Goal: Task Accomplishment & Management: Complete application form

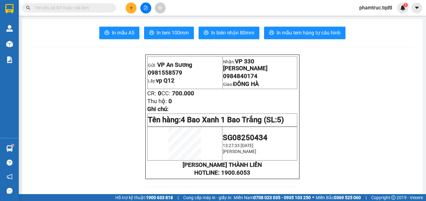
scroll to position [41, 0]
click at [130, 10] on icon "plus" at bounding box center [131, 8] width 4 height 4
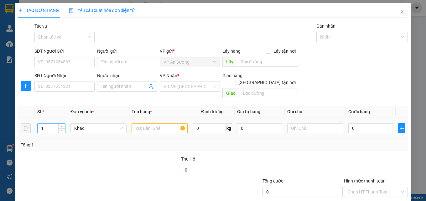
click at [49, 123] on input "1" at bounding box center [52, 127] width 28 height 9
click at [48, 123] on input "number" at bounding box center [52, 127] width 28 height 9
click at [47, 123] on input "number" at bounding box center [52, 127] width 28 height 9
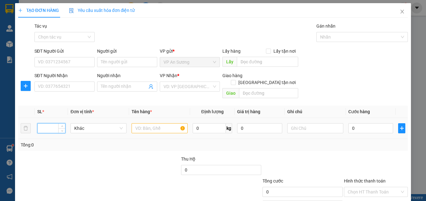
click at [47, 123] on input "number" at bounding box center [52, 127] width 28 height 9
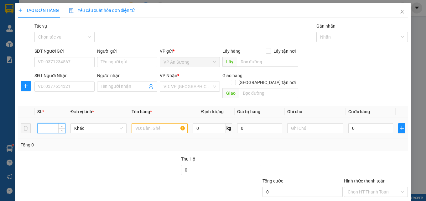
click at [47, 123] on input "number" at bounding box center [52, 127] width 28 height 9
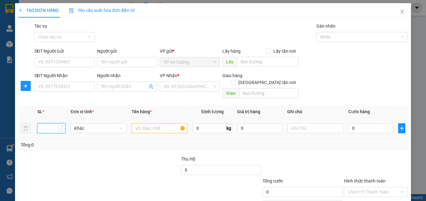
click at [47, 123] on input "number" at bounding box center [52, 127] width 28 height 9
type input "8"
click at [152, 123] on input "text" at bounding box center [160, 128] width 56 height 10
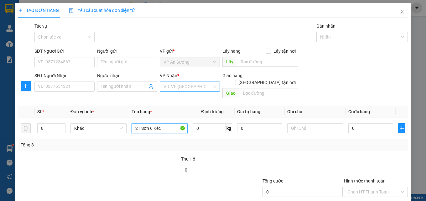
type input "2T Sơn 6 Kéc"
click at [198, 86] on input "search" at bounding box center [187, 86] width 48 height 9
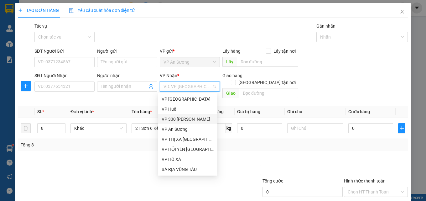
click at [186, 119] on div "VP 330 [PERSON_NAME]" at bounding box center [188, 119] width 52 height 7
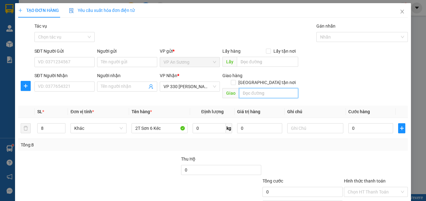
click at [262, 91] on input "text" at bounding box center [268, 93] width 59 height 10
type input "[PERSON_NAME]"
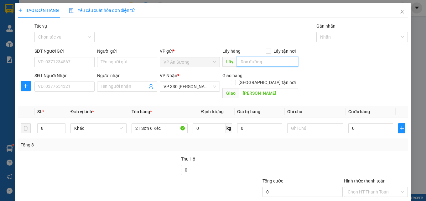
click at [241, 64] on input "text" at bounding box center [267, 62] width 61 height 10
type input "vp Q12"
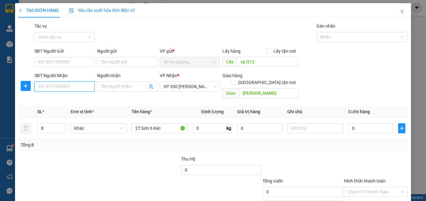
click at [57, 83] on input "SĐT Người Nhận" at bounding box center [64, 86] width 60 height 10
click at [58, 103] on div "0935480969" at bounding box center [63, 99] width 59 height 10
type input "0935480969"
click at [66, 106] on th "SL *" at bounding box center [51, 112] width 33 height 12
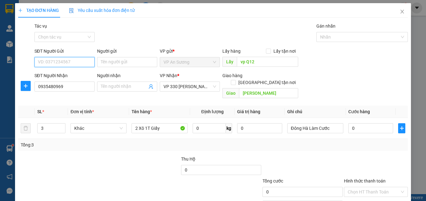
click at [80, 64] on input "SĐT Người Gửi" at bounding box center [64, 62] width 60 height 10
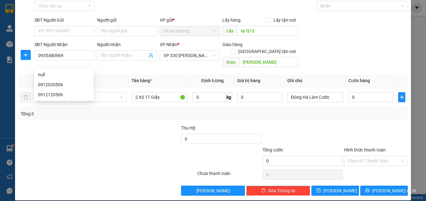
click at [142, 159] on div at bounding box center [164, 157] width 65 height 22
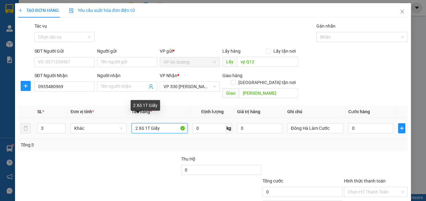
drag, startPoint x: 164, startPoint y: 121, endPoint x: 88, endPoint y: 132, distance: 77.5
click at [83, 133] on div "SL * Đơn vị tính * Tên hàng * Định lượng Giá trị hàng Ghi chú Cước hàng 3 Khác …" at bounding box center [213, 128] width 390 height 45
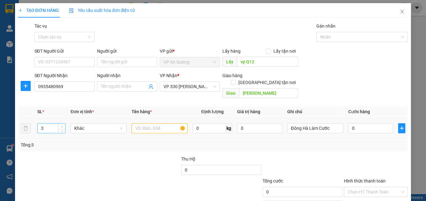
type input "4"
click at [61, 125] on span "up" at bounding box center [62, 127] width 4 height 4
type input "6"
click at [159, 123] on input "text" at bounding box center [160, 128] width 56 height 10
type input "6 Két 2 Xô"
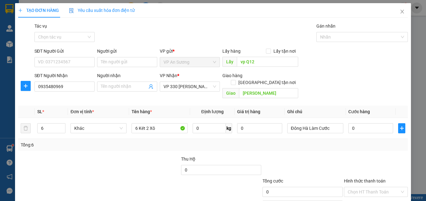
click at [321, 87] on div "SĐT Người Nhận 0935480969 Người nhận Tên người nhận VP Nhận * VP 330 [PERSON_NA…" at bounding box center [221, 86] width 376 height 29
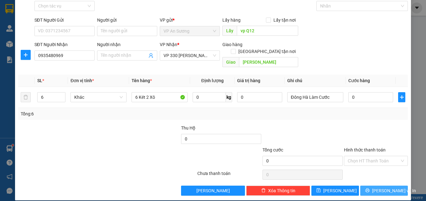
click at [384, 187] on span "[PERSON_NAME] và In" at bounding box center [394, 190] width 44 height 7
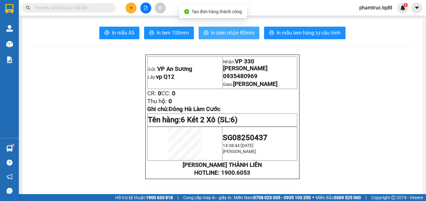
click at [224, 34] on span "In biên nhận 80mm" at bounding box center [232, 33] width 43 height 8
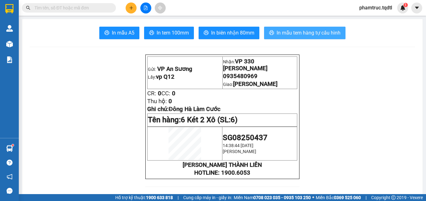
click at [317, 27] on button "In mẫu tem hàng tự cấu hình" at bounding box center [304, 33] width 81 height 13
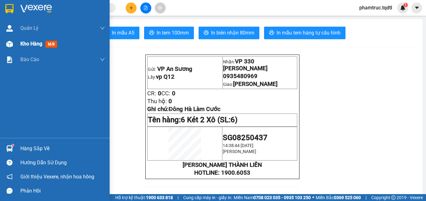
click at [42, 45] on span "Kho hàng" at bounding box center [31, 44] width 22 height 6
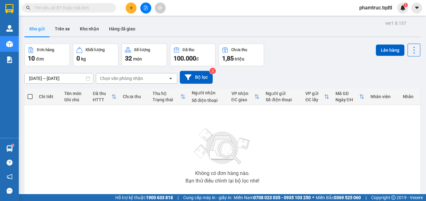
click at [71, 73] on input "[DATE] – [DATE]" at bounding box center [59, 78] width 68 height 10
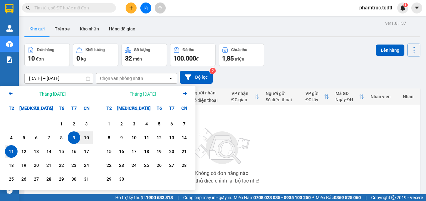
click at [12, 150] on div "11" at bounding box center [11, 151] width 9 height 8
click at [8, 155] on div "11" at bounding box center [11, 151] width 9 height 8
type input "[DATE] – [DATE]"
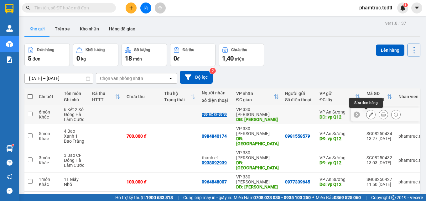
click at [369, 114] on icon at bounding box center [371, 114] width 4 height 4
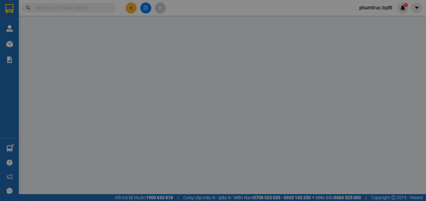
type input "vp Q12"
type input "0935480969"
type input "[PERSON_NAME]"
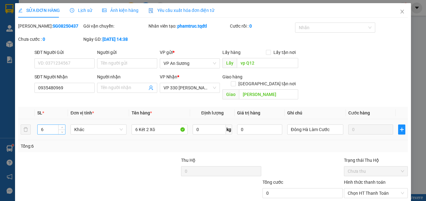
click at [53, 125] on input "6" at bounding box center [52, 129] width 28 height 9
type input "8"
click at [156, 124] on input "6 Két 2 Xô" at bounding box center [160, 129] width 56 height 10
click at [243, 148] on div "Total Paid Fee 0 Total UnPaid Fee 0 Cash Collection Total Fee Mã ĐH: SG08250437…" at bounding box center [213, 125] width 390 height 205
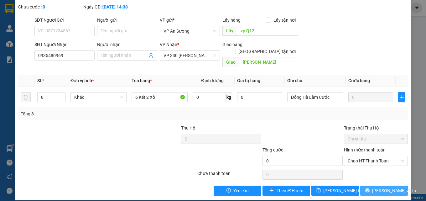
click at [375, 187] on span "[PERSON_NAME] và In" at bounding box center [394, 190] width 44 height 7
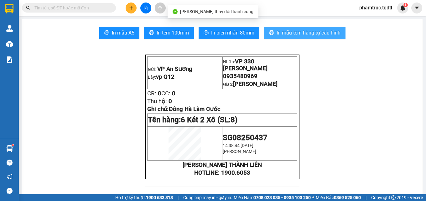
click at [281, 33] on span "In mẫu tem hàng tự cấu hình" at bounding box center [309, 33] width 64 height 8
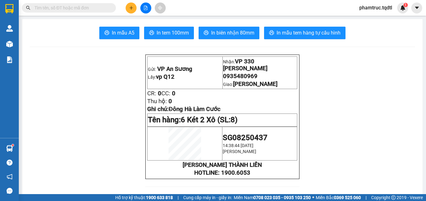
click at [130, 9] on icon "plus" at bounding box center [131, 8] width 4 height 4
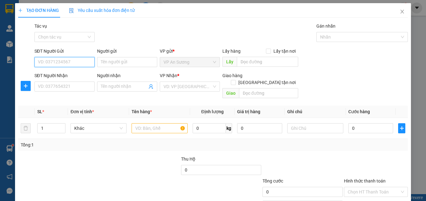
click at [91, 61] on input "SĐT Người Gửi" at bounding box center [64, 62] width 60 height 10
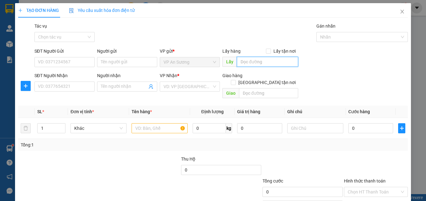
click at [280, 64] on input "text" at bounding box center [267, 62] width 61 height 10
type input "vp Q12"
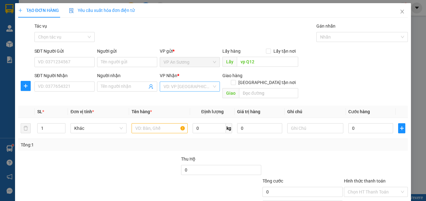
click at [195, 84] on input "search" at bounding box center [187, 86] width 48 height 9
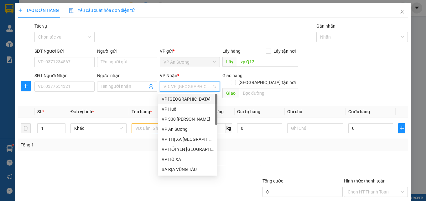
type input "d"
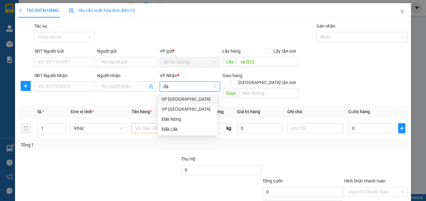
type input "đ"
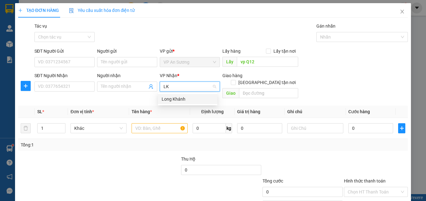
type input "L"
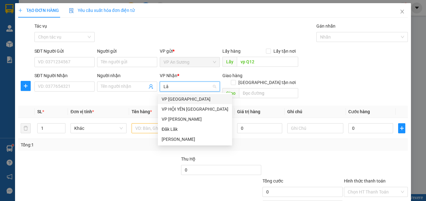
type input "L"
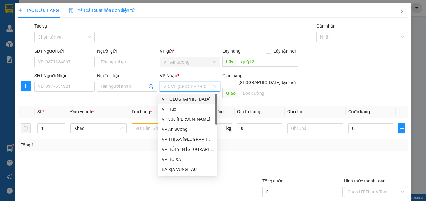
click at [181, 99] on div "VP [GEOGRAPHIC_DATA]" at bounding box center [188, 99] width 52 height 7
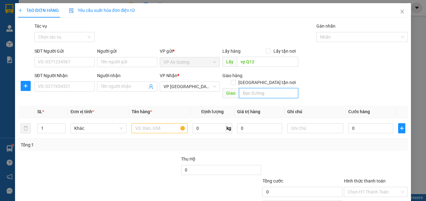
click at [255, 88] on input "text" at bounding box center [268, 93] width 59 height 10
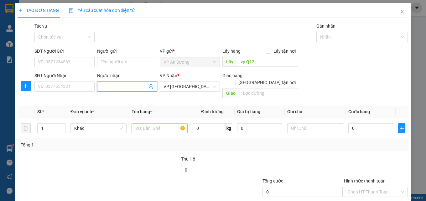
click at [125, 86] on input "Người nhận" at bounding box center [124, 86] width 46 height 7
click at [241, 88] on input "text" at bounding box center [268, 93] width 59 height 10
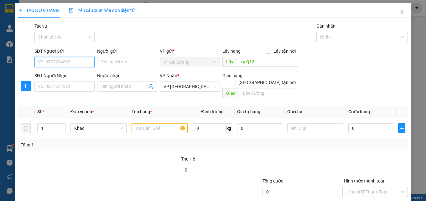
click at [67, 65] on input "SĐT Người Gửi" at bounding box center [64, 62] width 60 height 10
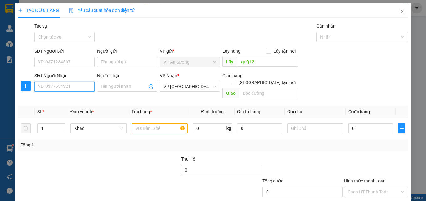
click at [56, 86] on input "SĐT Người Nhận" at bounding box center [64, 86] width 60 height 10
type input "0"
type input "0343134569"
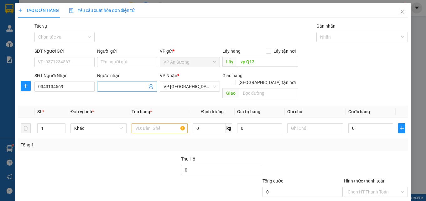
click at [133, 84] on input "Người nhận" at bounding box center [124, 86] width 46 height 7
click at [132, 84] on input "Người nhận" at bounding box center [124, 86] width 46 height 7
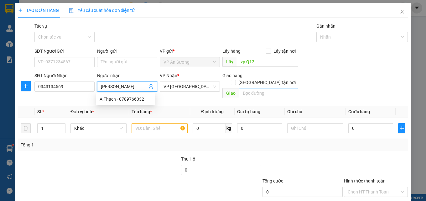
type input "[PERSON_NAME]"
click at [264, 88] on input "text" at bounding box center [268, 93] width 59 height 10
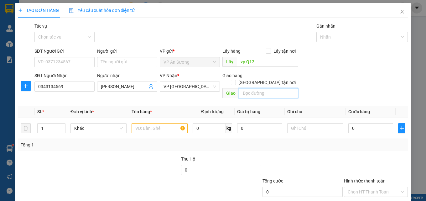
click at [258, 89] on input "text" at bounding box center [268, 93] width 59 height 10
click at [278, 89] on input "14 Đống Đa" at bounding box center [268, 93] width 59 height 10
type input "14 Đống Đa"
click at [142, 123] on input "text" at bounding box center [160, 128] width 56 height 10
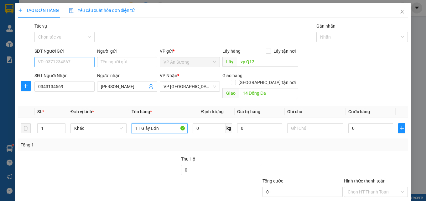
type input "1T Giấy Lớn"
drag, startPoint x: 63, startPoint y: 65, endPoint x: 74, endPoint y: 61, distance: 11.8
click at [63, 65] on input "SĐT Người Gửi" at bounding box center [64, 62] width 60 height 10
click at [357, 71] on form "SĐT Người Gửi VD: 0371234567 Người gửi Tên người gửi VP gửi * VP [PERSON_NAME] …" at bounding box center [213, 74] width 390 height 53
click at [370, 123] on input "0" at bounding box center [370, 128] width 45 height 10
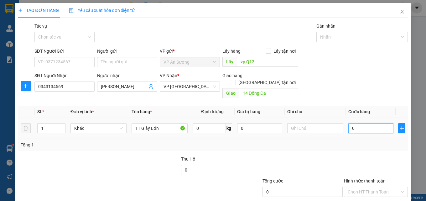
click at [370, 123] on input "0" at bounding box center [370, 128] width 45 height 10
click at [362, 123] on input "0" at bounding box center [370, 128] width 45 height 10
click at [350, 123] on input "0" at bounding box center [370, 128] width 45 height 10
type input "40"
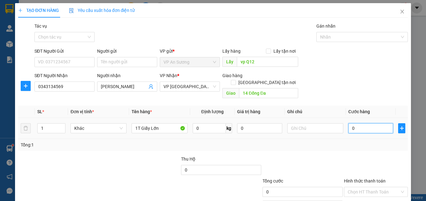
type input "40"
type input "400"
type input "4.000"
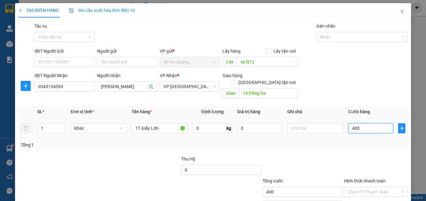
type input "4.000"
type input "40.000"
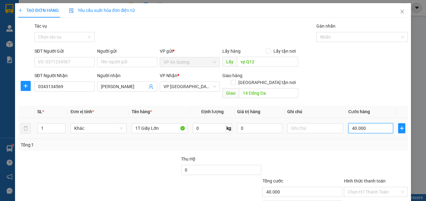
type input "400.000"
type input "4.000.000"
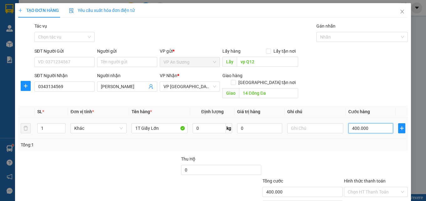
type input "4.000.000"
type input "400.000"
type input "40.000"
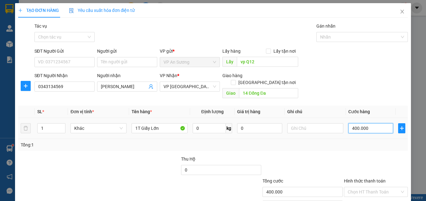
type input "40.000"
type input "0"
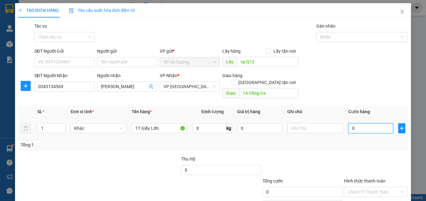
type input "30"
type input "0"
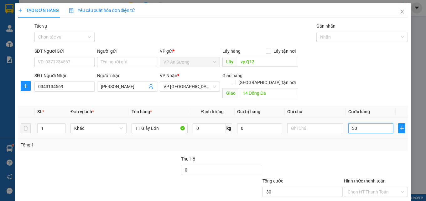
type input "0"
type input "30"
type input "300"
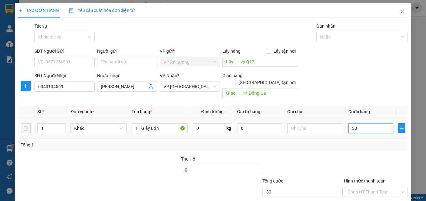
type input "300"
type input "3.000"
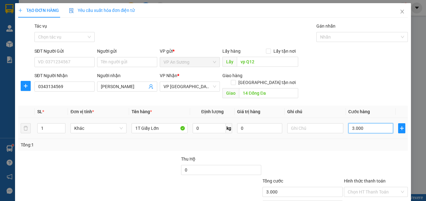
type input "30.000"
type input "300.000"
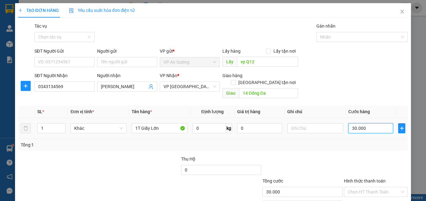
type input "300.000"
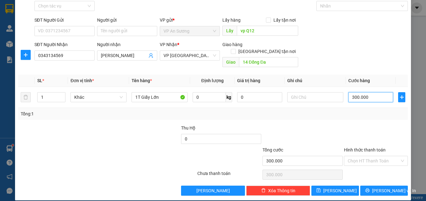
type input "300.000"
click at [334, 124] on div at bounding box center [302, 135] width 81 height 22
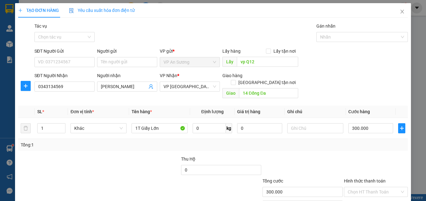
click at [356, 89] on div "SĐT Người Nhận 0343134569 Người nhận Thạch VP Nhận * VP Đà Lạt Giao hàng Giao t…" at bounding box center [221, 86] width 376 height 29
click at [350, 75] on div "SĐT Người Nhận 0343134569 Người nhận Thạch VP Nhận * VP Đà Lạt Giao hàng Giao t…" at bounding box center [221, 86] width 376 height 29
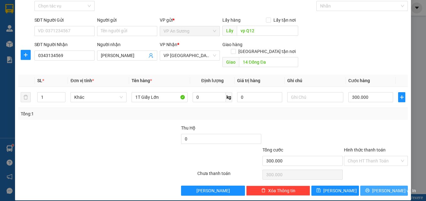
click at [364, 185] on button "[PERSON_NAME] và In" at bounding box center [384, 190] width 48 height 10
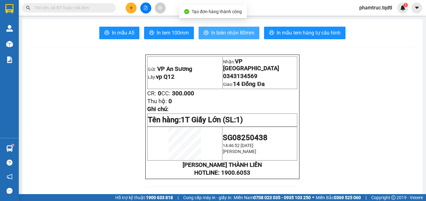
click at [252, 38] on button "In biên nhận 80mm" at bounding box center [229, 33] width 61 height 13
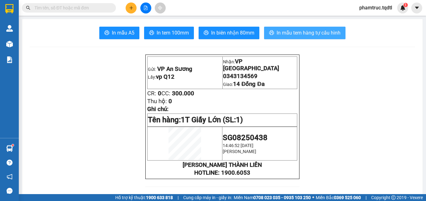
click at [313, 34] on span "In mẫu tem hàng tự cấu hình" at bounding box center [309, 33] width 64 height 8
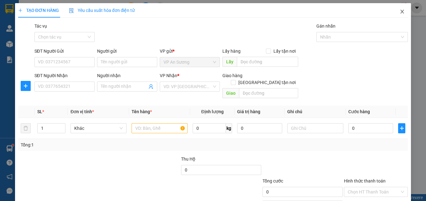
click at [396, 17] on span "Close" at bounding box center [402, 12] width 18 height 18
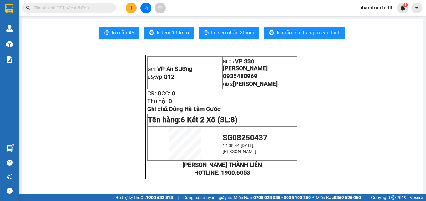
click at [134, 11] on button at bounding box center [131, 8] width 11 height 11
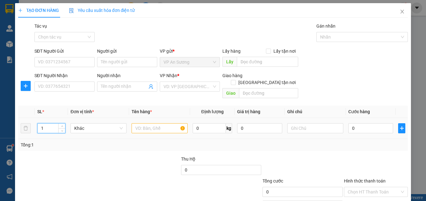
click at [46, 123] on input "1" at bounding box center [52, 127] width 28 height 9
type input "5"
click at [152, 123] on input "text" at bounding box center [160, 128] width 56 height 10
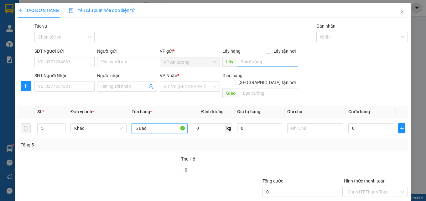
type input "5 Bao"
click at [268, 64] on input "text" at bounding box center [267, 62] width 61 height 10
type input "vp Q12"
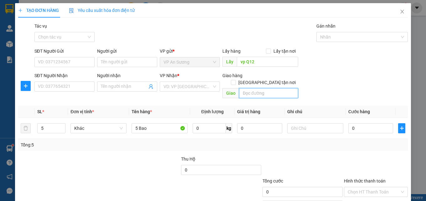
click at [256, 90] on input "text" at bounding box center [268, 93] width 59 height 10
click at [51, 85] on input "SĐT Người Nhận" at bounding box center [64, 86] width 60 height 10
click at [49, 85] on input "SĐT Người Nhận" at bounding box center [64, 86] width 60 height 10
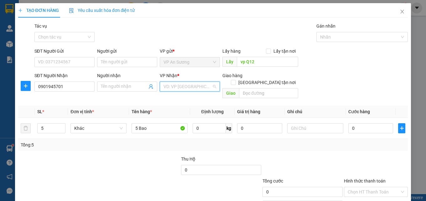
click at [193, 91] on input "search" at bounding box center [187, 86] width 48 height 9
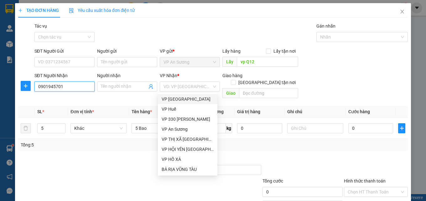
click at [71, 81] on input "0901945701" at bounding box center [64, 86] width 60 height 10
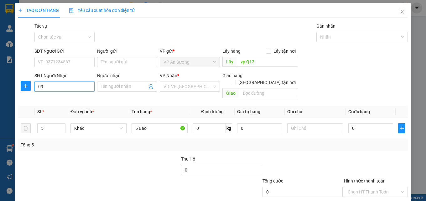
type input "0"
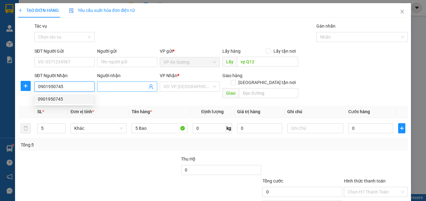
type input "0901950745"
click at [113, 85] on input "Người nhận" at bounding box center [124, 86] width 46 height 7
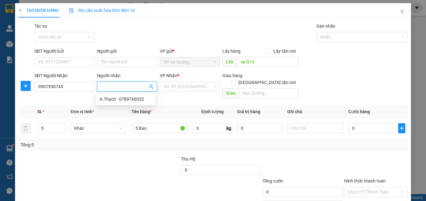
click at [113, 85] on input "Người nhận" at bounding box center [124, 86] width 46 height 7
click at [132, 85] on input "Người nhận" at bounding box center [124, 86] width 46 height 7
click at [323, 93] on div "SĐT Người Nhận 0901950745 Người nhận Tên người nhận VP Nhận * VD: VP [GEOGRAPHI…" at bounding box center [221, 86] width 376 height 29
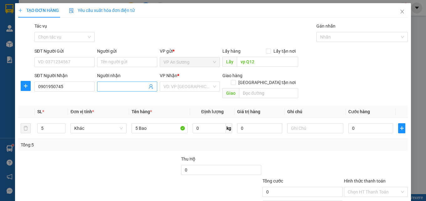
click at [118, 89] on input "Người nhận" at bounding box center [124, 86] width 46 height 7
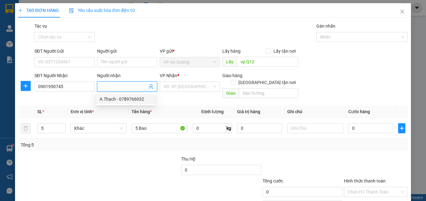
click at [118, 89] on input "Người nhận" at bounding box center [124, 86] width 46 height 7
click at [194, 85] on input "search" at bounding box center [187, 86] width 48 height 9
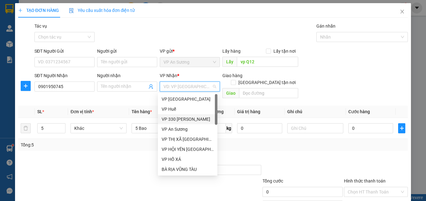
click at [187, 119] on div "VP 330 [PERSON_NAME]" at bounding box center [188, 119] width 52 height 7
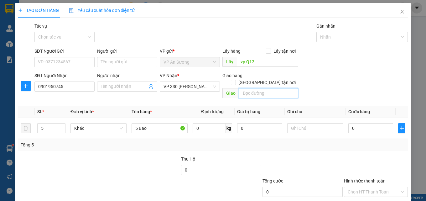
click at [265, 88] on input "text" at bounding box center [268, 93] width 59 height 10
type input "D"
type input "[GEOGRAPHIC_DATA]"
click at [355, 122] on div "0" at bounding box center [370, 128] width 45 height 13
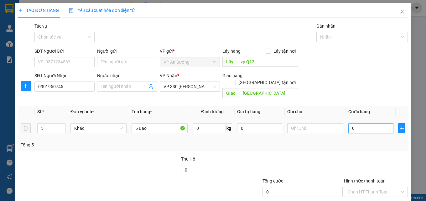
click at [354, 123] on input "0" at bounding box center [370, 128] width 45 height 10
click at [353, 123] on input "0" at bounding box center [370, 128] width 45 height 10
click at [352, 123] on input "0" at bounding box center [370, 128] width 45 height 10
click at [348, 123] on input "0" at bounding box center [370, 128] width 45 height 10
click at [351, 123] on input "0" at bounding box center [370, 128] width 45 height 10
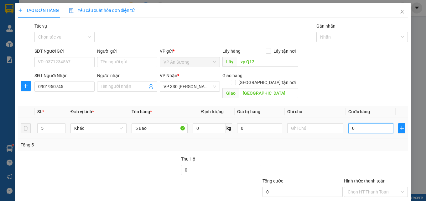
click at [348, 123] on input "0" at bounding box center [370, 128] width 45 height 10
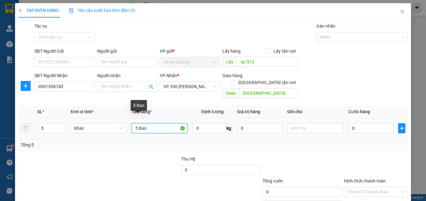
click at [163, 125] on input "5 Bao" at bounding box center [160, 128] width 56 height 10
type input "5"
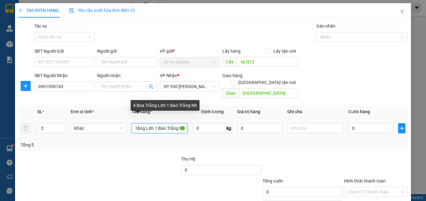
scroll to position [0, 17]
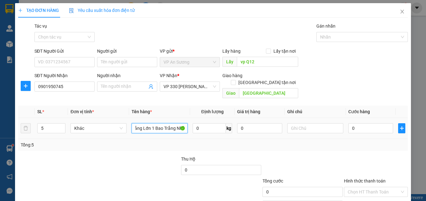
type input "4 Boa Trắng Lớn 1 Bao Trắng Nhỏ"
click at [358, 127] on div "0" at bounding box center [370, 128] width 45 height 13
click at [358, 123] on input "0" at bounding box center [370, 128] width 45 height 10
click at [354, 123] on input "0" at bounding box center [370, 128] width 45 height 10
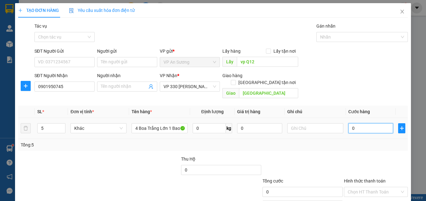
click at [354, 123] on input "0" at bounding box center [370, 128] width 45 height 10
click at [352, 123] on input "0" at bounding box center [370, 128] width 45 height 10
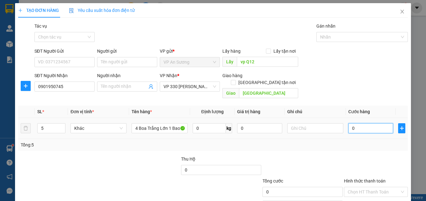
click at [352, 123] on input "0" at bounding box center [370, 128] width 45 height 10
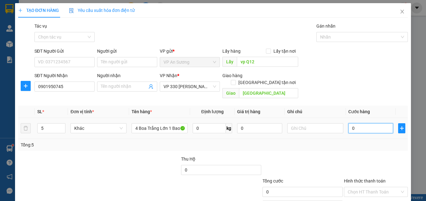
click at [352, 123] on input "0" at bounding box center [370, 128] width 45 height 10
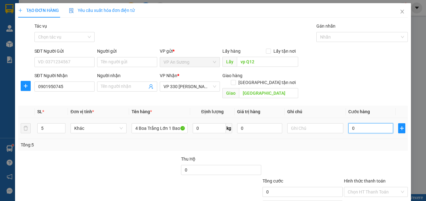
click at [352, 123] on input "0" at bounding box center [370, 128] width 45 height 10
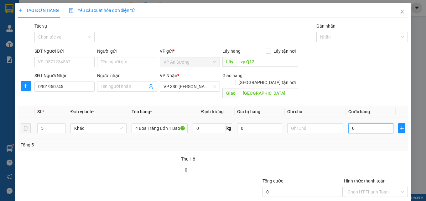
click at [352, 123] on input "0" at bounding box center [370, 128] width 45 height 10
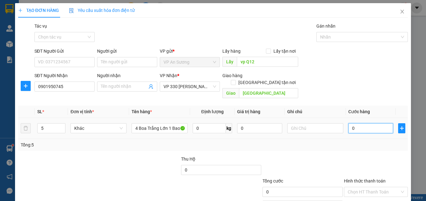
click at [352, 123] on input "0" at bounding box center [370, 128] width 45 height 10
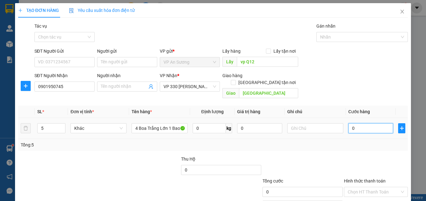
click at [365, 123] on input "0" at bounding box center [370, 128] width 45 height 10
click at [357, 123] on input "0" at bounding box center [370, 128] width 45 height 10
click at [354, 123] on input "0" at bounding box center [370, 128] width 45 height 10
click at [359, 123] on input "0" at bounding box center [370, 128] width 45 height 10
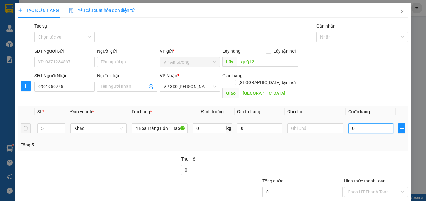
click at [359, 123] on input "0" at bounding box center [370, 128] width 45 height 10
click at [352, 123] on input "0" at bounding box center [370, 128] width 45 height 10
click at [353, 123] on input "0" at bounding box center [370, 128] width 45 height 10
click at [348, 123] on input "0" at bounding box center [370, 128] width 45 height 10
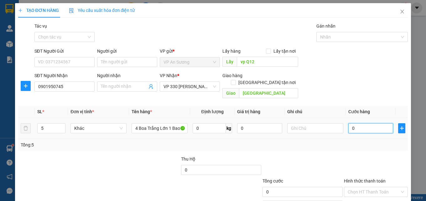
click at [348, 123] on input "0" at bounding box center [370, 128] width 45 height 10
click at [353, 123] on input "0" at bounding box center [370, 128] width 45 height 10
type input "10"
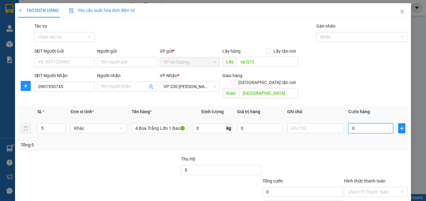
type input "10"
type input "100"
type input "1.000"
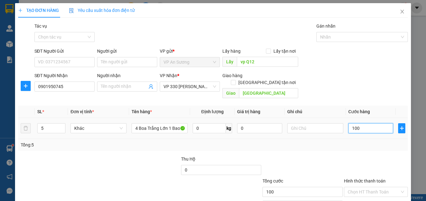
type input "1.000"
type input "100"
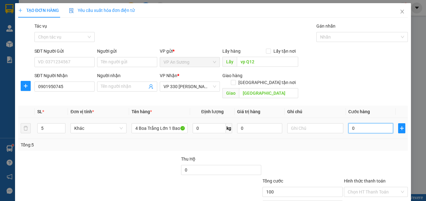
type input "0"
type input "04"
type input "4"
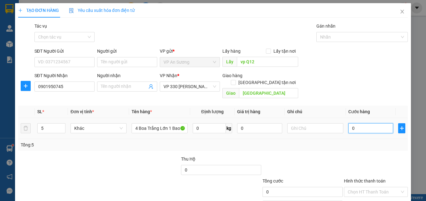
type input "4"
type input "045"
type input "45"
type input "0.450"
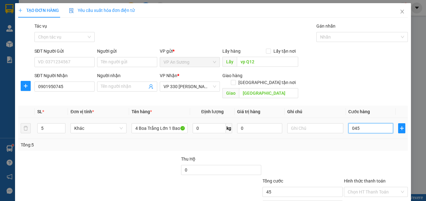
type input "450"
type input "04.500"
type input "4.500"
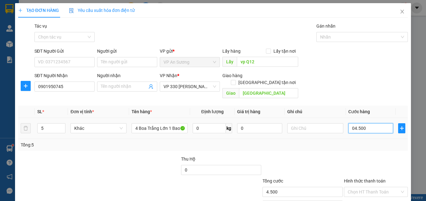
type input "0.450"
type input "450"
type input "0"
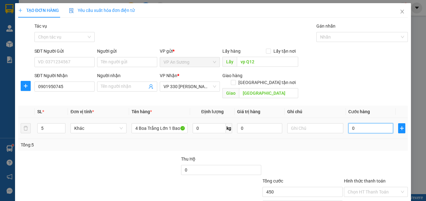
type input "0"
type input "40"
type input "450"
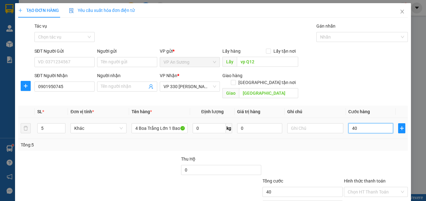
type input "450"
type input "4.500"
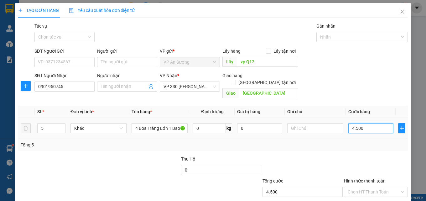
type input "45.000"
type input "450.000"
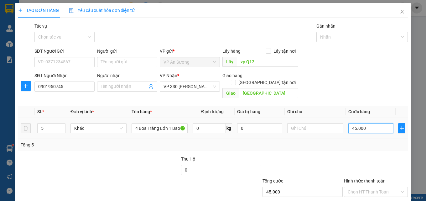
type input "450.000"
click at [372, 123] on input "450.000" at bounding box center [370, 128] width 45 height 10
click at [371, 123] on input "450.000" at bounding box center [370, 128] width 45 height 10
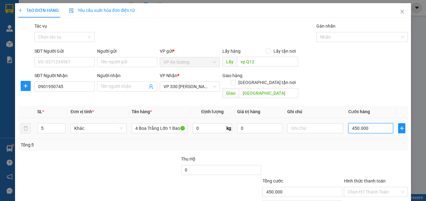
click at [367, 124] on input "450.000" at bounding box center [370, 128] width 45 height 10
click at [367, 123] on input "450.000" at bounding box center [370, 128] width 45 height 10
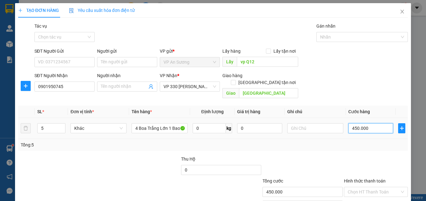
click at [360, 123] on input "450.000" at bounding box center [370, 128] width 45 height 10
click at [366, 123] on input "450.000" at bounding box center [370, 128] width 45 height 10
click at [365, 123] on input "450.000" at bounding box center [370, 128] width 45 height 10
click at [348, 124] on input "450.000" at bounding box center [370, 128] width 45 height 10
click at [360, 123] on input "450.000" at bounding box center [370, 128] width 45 height 10
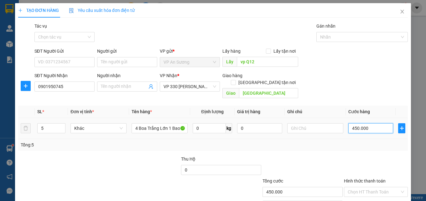
click at [368, 123] on input "450.000" at bounding box center [370, 128] width 45 height 10
click at [349, 124] on input "450.000" at bounding box center [370, 128] width 45 height 10
click at [365, 123] on input "450.000" at bounding box center [370, 128] width 45 height 10
click at [349, 124] on input "450.000" at bounding box center [370, 128] width 45 height 10
type input "450.000"
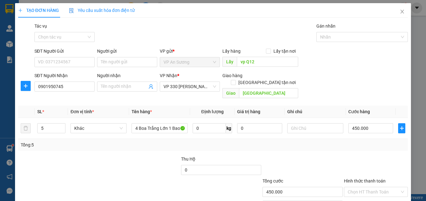
click at [373, 110] on th "Cước hàng" at bounding box center [371, 112] width 50 height 12
click at [368, 126] on input "450.000" at bounding box center [370, 128] width 45 height 10
click at [368, 125] on input "450.000" at bounding box center [370, 128] width 45 height 10
click at [369, 124] on input "450.000" at bounding box center [370, 128] width 45 height 10
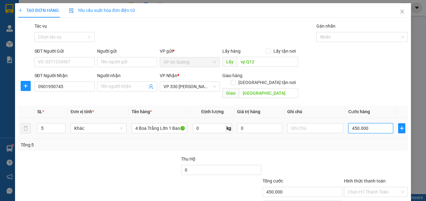
click at [369, 123] on input "450.000" at bounding box center [370, 128] width 45 height 10
click at [368, 123] on input "450.000" at bounding box center [370, 128] width 45 height 10
click at [367, 123] on input "450.000" at bounding box center [370, 128] width 45 height 10
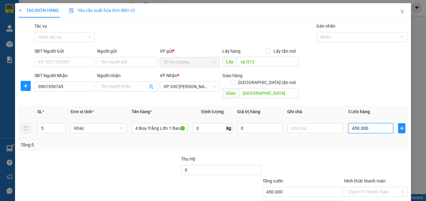
click at [366, 123] on input "450.000" at bounding box center [370, 128] width 45 height 10
click at [365, 123] on input "450.000" at bounding box center [370, 128] width 45 height 10
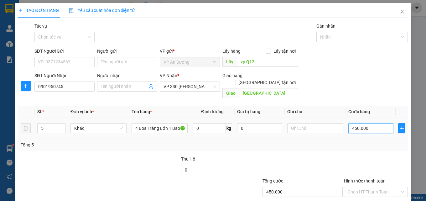
click at [365, 123] on input "450.000" at bounding box center [370, 128] width 45 height 10
click at [363, 123] on input "450.000" at bounding box center [370, 128] width 45 height 10
click at [362, 123] on input "450.000" at bounding box center [370, 128] width 45 height 10
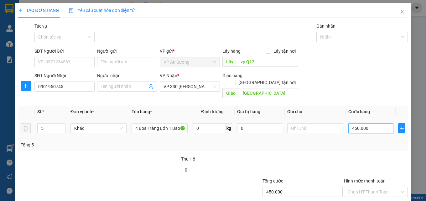
click at [367, 123] on input "450.000" at bounding box center [370, 128] width 45 height 10
drag, startPoint x: 348, startPoint y: 123, endPoint x: 361, endPoint y: 121, distance: 13.6
click at [348, 123] on input "450.000" at bounding box center [370, 128] width 45 height 10
click at [363, 123] on input "450.000" at bounding box center [370, 128] width 45 height 10
click at [365, 123] on input "450.000" at bounding box center [370, 128] width 45 height 10
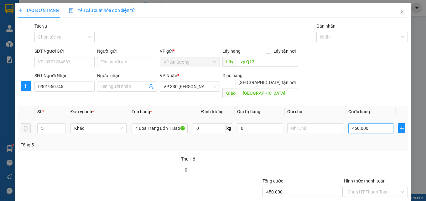
click at [365, 123] on input "450.000" at bounding box center [370, 128] width 45 height 10
click at [366, 123] on input "450.000" at bounding box center [370, 128] width 45 height 10
click at [370, 123] on input "450.000" at bounding box center [370, 128] width 45 height 10
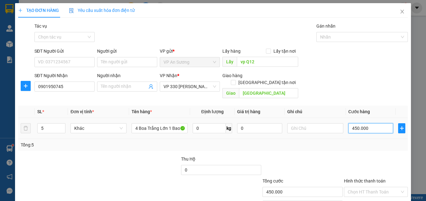
click at [369, 123] on input "450.000" at bounding box center [370, 128] width 45 height 10
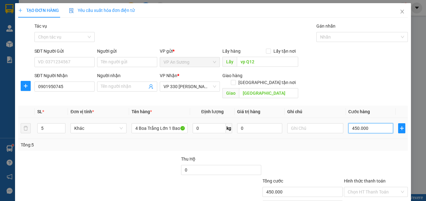
click at [369, 123] on input "450.000" at bounding box center [370, 128] width 45 height 10
click at [364, 123] on input "450.000" at bounding box center [370, 128] width 45 height 10
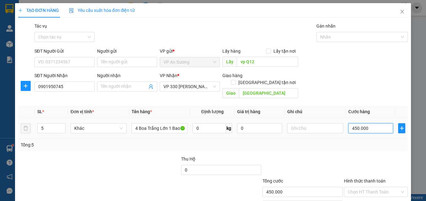
click at [364, 123] on input "450.000" at bounding box center [370, 128] width 45 height 10
click at [368, 123] on input "450.000" at bounding box center [370, 128] width 45 height 10
click at [366, 123] on input "450.000" at bounding box center [370, 128] width 45 height 10
click at [365, 123] on input "450.000" at bounding box center [370, 128] width 45 height 10
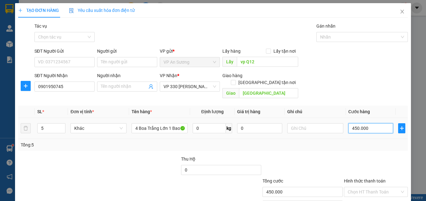
scroll to position [31, 0]
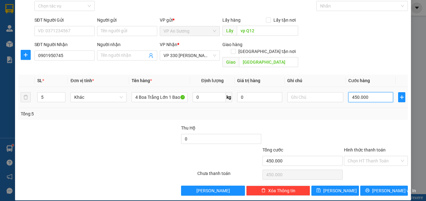
click at [368, 93] on input "450.000" at bounding box center [370, 97] width 45 height 10
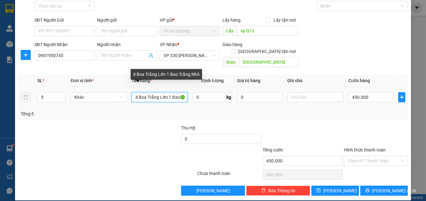
click at [145, 92] on input "4 Boa Trắng Lớn 1 Bao Trắng Nhỏ" at bounding box center [160, 97] width 56 height 10
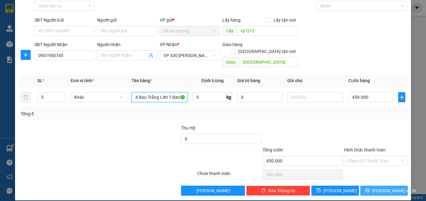
type input "4 Bao Trắng Lớn 1 Bao Trắng Nhỏ"
click at [377, 187] on span "[PERSON_NAME] và In" at bounding box center [394, 190] width 44 height 7
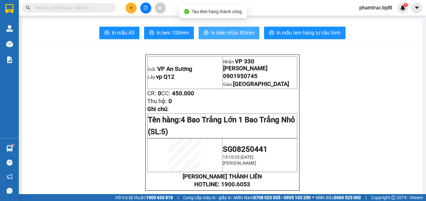
click at [226, 35] on span "In biên nhận 80mm" at bounding box center [232, 33] width 43 height 8
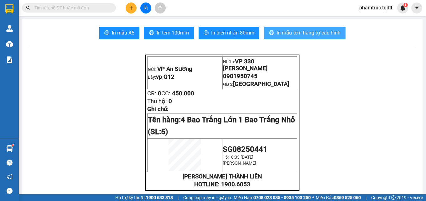
click at [325, 35] on span "In mẫu tem hàng tự cấu hình" at bounding box center [309, 33] width 64 height 8
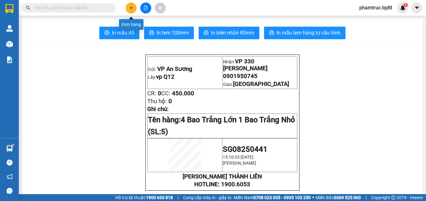
click at [130, 9] on icon "plus" at bounding box center [131, 8] width 4 height 4
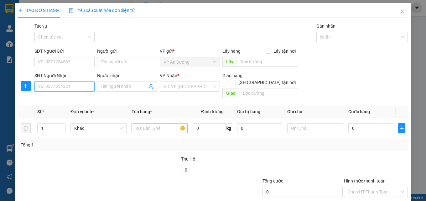
click at [76, 82] on input "SĐT Người Nhận" at bounding box center [64, 86] width 60 height 10
type input "0393001208"
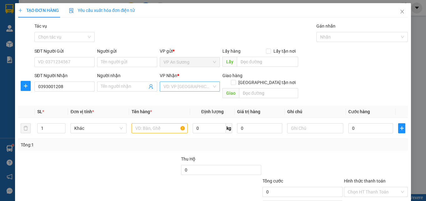
click at [198, 90] on input "search" at bounding box center [187, 86] width 48 height 9
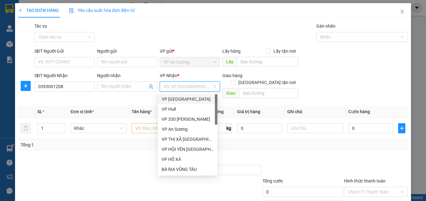
click at [198, 90] on input "search" at bounding box center [187, 86] width 48 height 9
click at [198, 89] on input "search" at bounding box center [187, 86] width 48 height 9
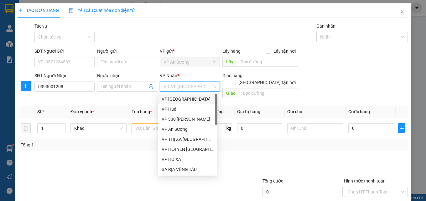
click at [198, 89] on input "search" at bounding box center [187, 86] width 48 height 9
drag, startPoint x: 184, startPoint y: 158, endPoint x: 196, endPoint y: 153, distance: 13.2
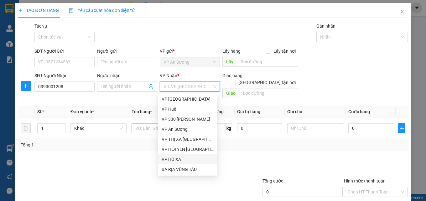
click at [184, 158] on div "VP HỒ XÁ" at bounding box center [188, 159] width 52 height 7
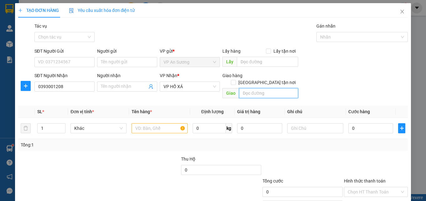
click at [260, 89] on input "text" at bounding box center [268, 93] width 59 height 10
type input "Hồ Xá"
click at [140, 123] on input "text" at bounding box center [160, 128] width 56 height 10
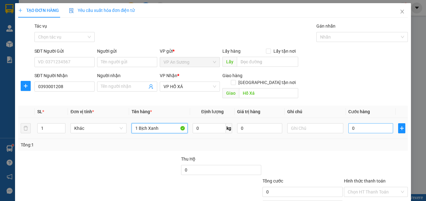
type input "1 Bịch Xanh"
click at [352, 123] on input "0" at bounding box center [370, 128] width 45 height 10
click at [348, 123] on input "0" at bounding box center [370, 128] width 45 height 10
type input "10"
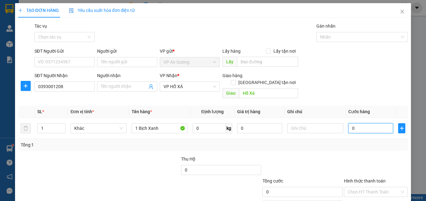
type input "10"
type input "100"
type input "1.000"
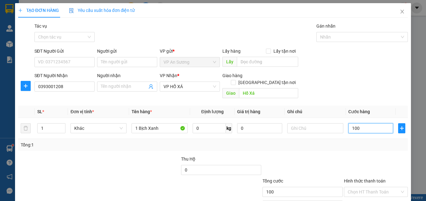
type input "1.000"
type input "10.000"
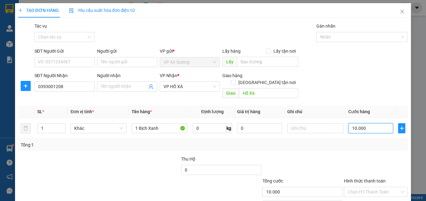
type input "100.000"
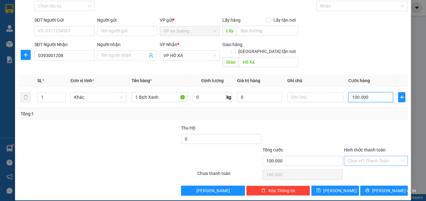
type input "100.000"
click at [354, 156] on input "Hình thức thanh toán" at bounding box center [374, 160] width 52 height 9
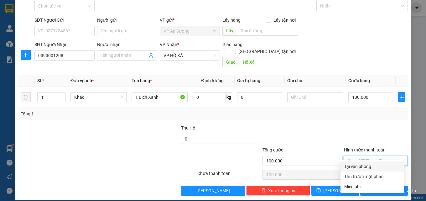
click at [351, 166] on div "Tại văn phòng" at bounding box center [372, 166] width 56 height 7
type input "0"
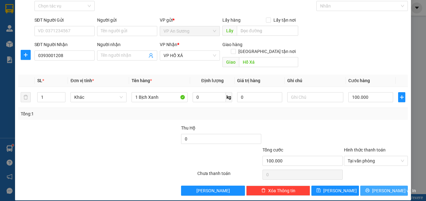
click at [370, 188] on icon "printer" at bounding box center [367, 190] width 4 height 4
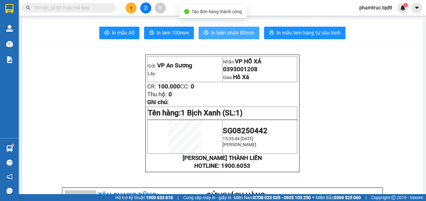
click at [235, 37] on button "In biên nhận 80mm" at bounding box center [229, 33] width 61 height 13
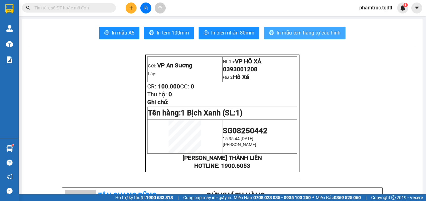
click at [333, 35] on span "In mẫu tem hàng tự cấu hình" at bounding box center [309, 33] width 64 height 8
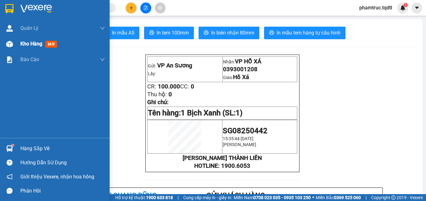
click at [19, 45] on div "Kho hàng mới" at bounding box center [55, 44] width 110 height 16
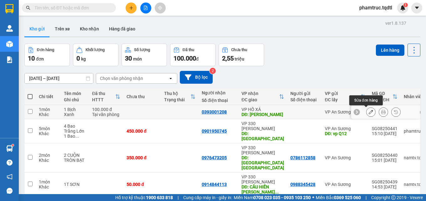
click at [369, 114] on icon at bounding box center [371, 112] width 4 height 4
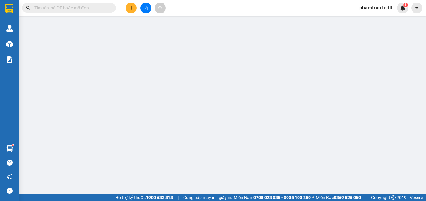
type input "0393001208"
type input "Hồ Xá"
type input "100.000"
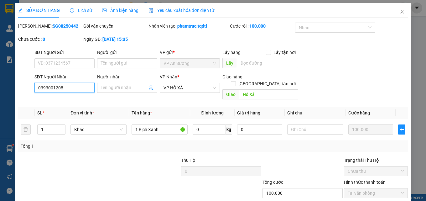
click at [51, 87] on input "0393001208" at bounding box center [64, 88] width 60 height 10
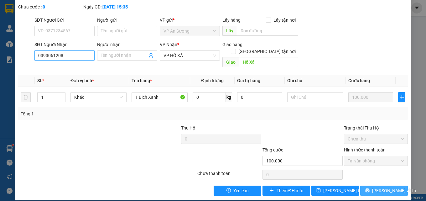
type input "0393061208"
click at [368, 188] on icon "printer" at bounding box center [367, 190] width 4 height 4
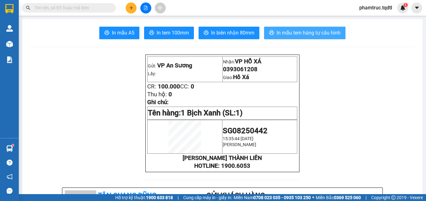
click at [292, 33] on span "In mẫu tem hàng tự cấu hình" at bounding box center [309, 33] width 64 height 8
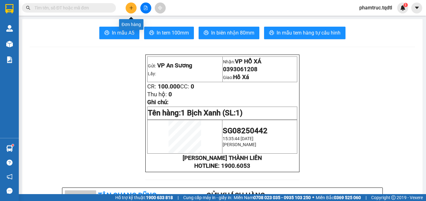
click at [134, 9] on button at bounding box center [131, 8] width 11 height 11
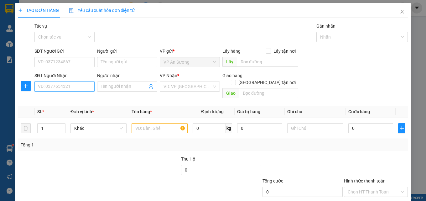
click at [70, 85] on input "SĐT Người Nhận" at bounding box center [64, 86] width 60 height 10
click at [62, 89] on input "SĐT Người Nhận" at bounding box center [64, 86] width 60 height 10
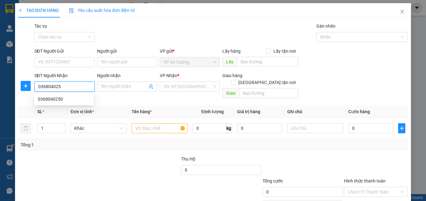
type input "0368040250"
click at [61, 99] on div "0368040250" at bounding box center [64, 99] width 52 height 7
type input "ng3 duong tranh"
type input "250.000"
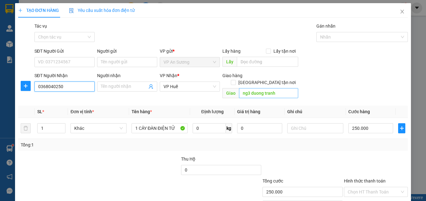
type input "0368040250"
click at [282, 88] on input "ng3 duong tranh" at bounding box center [268, 93] width 59 height 10
click at [300, 80] on div "SĐT Người Nhận 0368040250 Người nhận Tên người nhận VP Nhận * VP Huế Giao hàng …" at bounding box center [221, 86] width 376 height 29
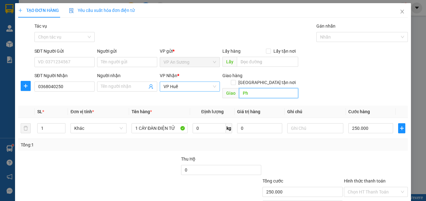
type input "P"
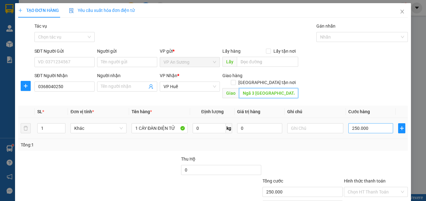
type input "Ngã 3 [GEOGRAPHIC_DATA]"
click at [367, 123] on input "250.000" at bounding box center [370, 128] width 45 height 10
click at [366, 123] on input "250.000" at bounding box center [370, 128] width 45 height 10
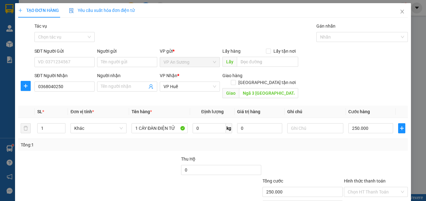
click at [353, 141] on div "Tổng: 1" at bounding box center [213, 144] width 385 height 7
click at [374, 93] on div "SĐT Người Nhận 0368040250 Người nhận Tên người nhận VP Nhận * VP Huế Giao hàng …" at bounding box center [221, 86] width 376 height 29
drag, startPoint x: 374, startPoint y: 93, endPoint x: 367, endPoint y: 103, distance: 12.1
click at [372, 96] on div "Transit Pickup Surcharge Ids Transit Deliver Surcharge Ids Transit Deliver Surc…" at bounding box center [213, 125] width 390 height 204
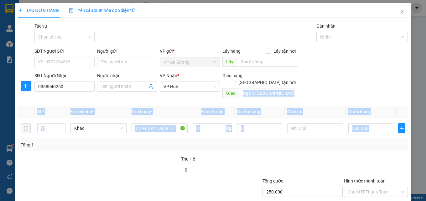
click at [385, 86] on div "SĐT Người Nhận 0368040250 Người nhận Tên người nhận VP Nhận * VP Huế Giao hàng …" at bounding box center [221, 86] width 376 height 29
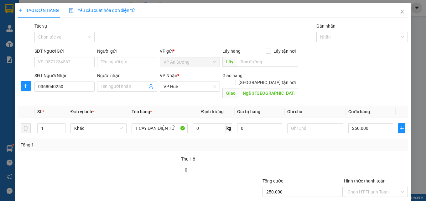
scroll to position [31, 0]
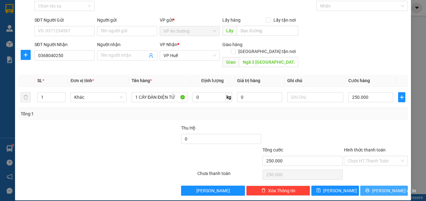
click at [390, 187] on span "[PERSON_NAME] và In" at bounding box center [394, 190] width 44 height 7
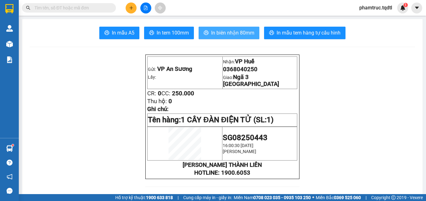
click at [253, 34] on button "In biên nhận 80mm" at bounding box center [229, 33] width 61 height 13
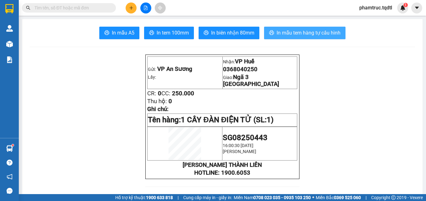
click at [297, 28] on button "In mẫu tem hàng tự cấu hình" at bounding box center [304, 33] width 81 height 13
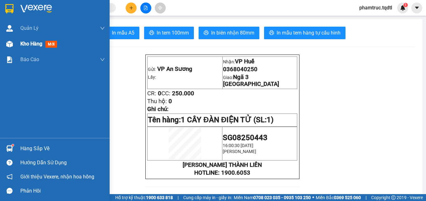
click at [35, 47] on div "Kho hàng mới" at bounding box center [39, 44] width 39 height 8
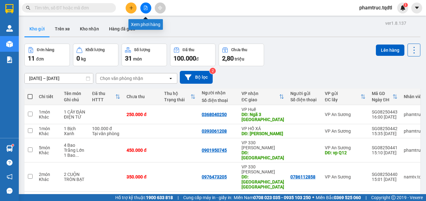
click at [145, 11] on button at bounding box center [145, 8] width 11 height 11
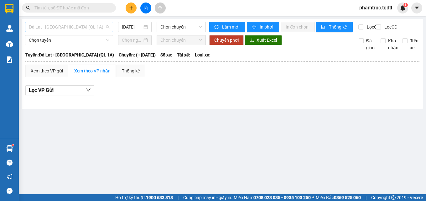
click at [83, 29] on span "Đà Lạt - [GEOGRAPHIC_DATA] (QL 1A)" at bounding box center [69, 26] width 80 height 9
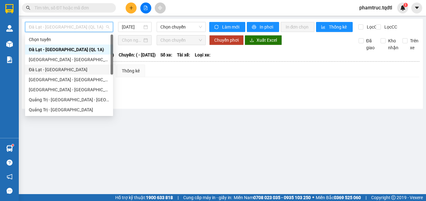
click at [56, 71] on div "Đà Lạt - [GEOGRAPHIC_DATA]" at bounding box center [69, 69] width 80 height 7
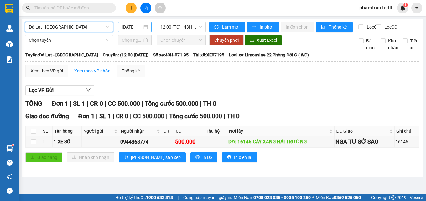
click at [135, 27] on input "[DATE]" at bounding box center [132, 26] width 21 height 7
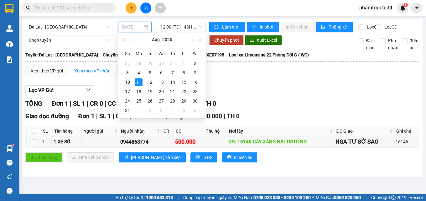
click at [125, 78] on td "10" at bounding box center [127, 81] width 11 height 9
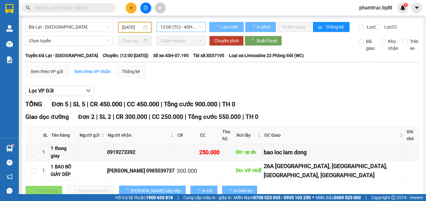
click at [180, 29] on span "12:00 (TC) - 43H-07.195" at bounding box center [181, 26] width 42 height 9
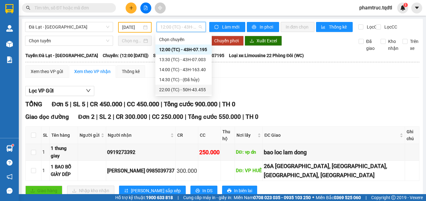
click at [172, 87] on div "22:00 (TC) - 50H-43.455" at bounding box center [183, 89] width 49 height 7
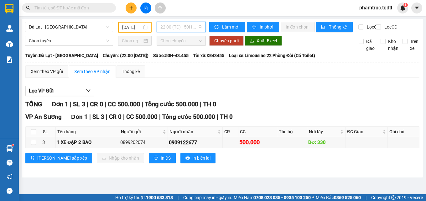
click at [186, 28] on span "22:00 (TC) - 50H-43.455" at bounding box center [181, 26] width 42 height 9
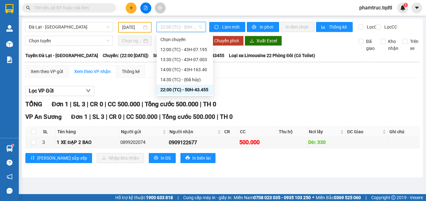
click at [186, 28] on span "22:00 (TC) - 50H-43.455" at bounding box center [181, 26] width 42 height 9
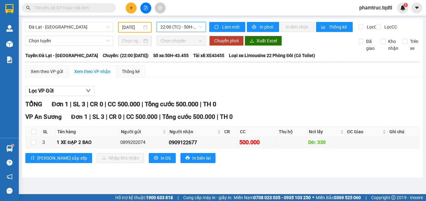
click at [135, 30] on input "[DATE]" at bounding box center [132, 27] width 20 height 7
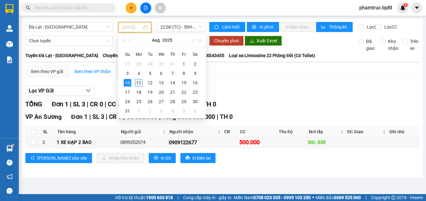
click at [140, 83] on div "11" at bounding box center [139, 83] width 8 height 8
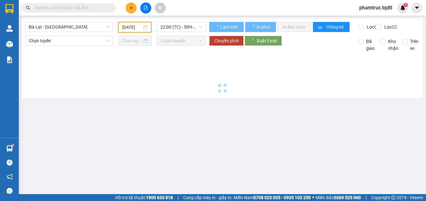
type input "[DATE]"
